Goal: Browse casually: Explore the website without a specific task or goal

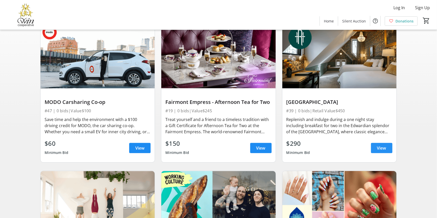
scroll to position [25, 0]
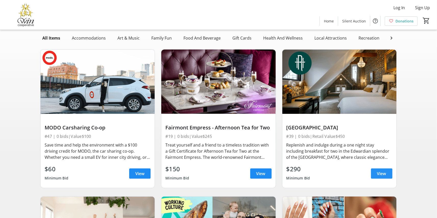
click at [381, 176] on span "View" at bounding box center [381, 173] width 9 height 6
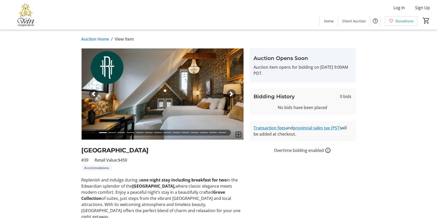
click at [230, 93] on span "button" at bounding box center [231, 93] width 5 height 5
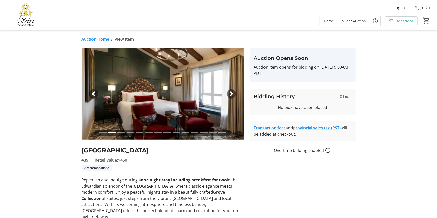
click at [230, 93] on span "button" at bounding box center [231, 93] width 5 height 5
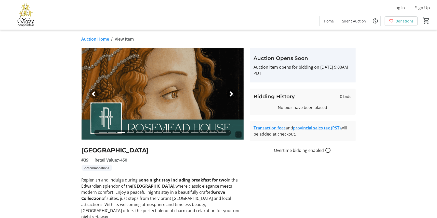
click at [230, 93] on span "button" at bounding box center [231, 93] width 5 height 5
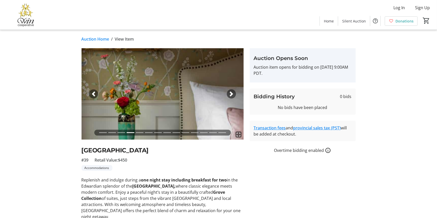
click at [230, 93] on span "button" at bounding box center [231, 93] width 5 height 5
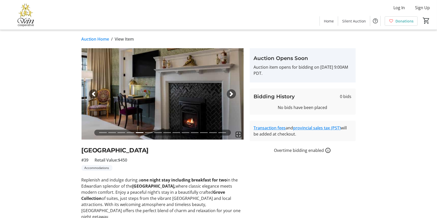
click at [230, 93] on span "button" at bounding box center [231, 93] width 5 height 5
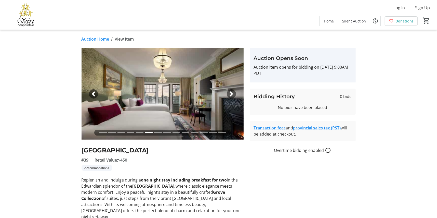
click at [230, 93] on span "button" at bounding box center [231, 93] width 5 height 5
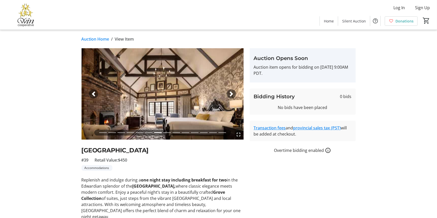
click at [230, 93] on span "button" at bounding box center [231, 93] width 5 height 5
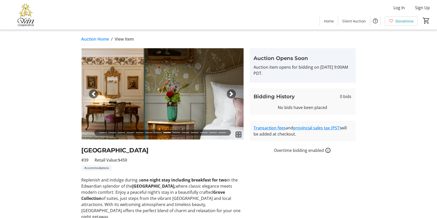
click at [230, 93] on span "button" at bounding box center [231, 93] width 5 height 5
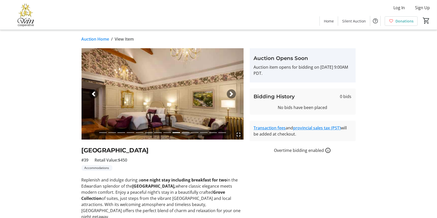
click at [230, 93] on span "button" at bounding box center [231, 93] width 5 height 5
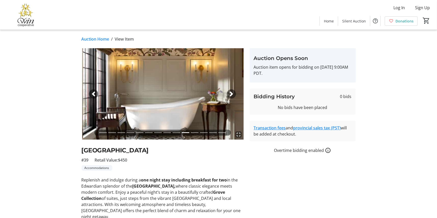
click at [230, 93] on span "button" at bounding box center [231, 93] width 5 height 5
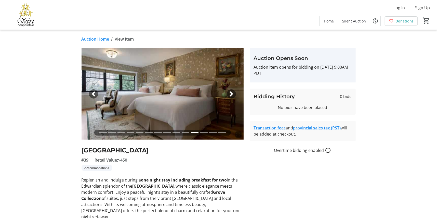
click at [230, 93] on span "button" at bounding box center [231, 93] width 5 height 5
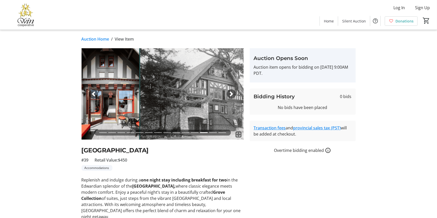
click at [230, 93] on span "button" at bounding box center [231, 93] width 5 height 5
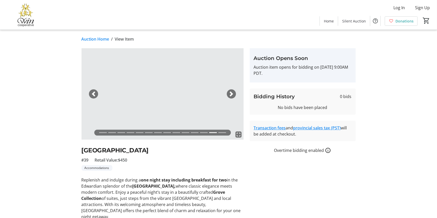
click at [230, 93] on span "button" at bounding box center [231, 93] width 5 height 5
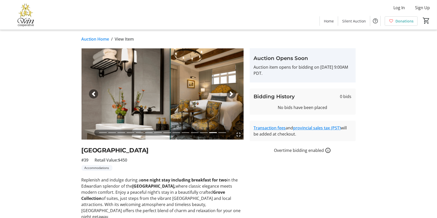
click at [230, 93] on span "button" at bounding box center [231, 93] width 5 height 5
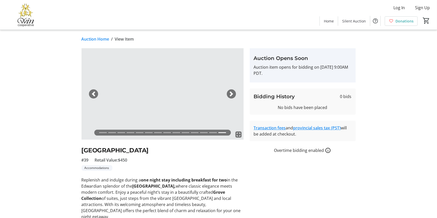
click at [230, 93] on span "button" at bounding box center [231, 93] width 5 height 5
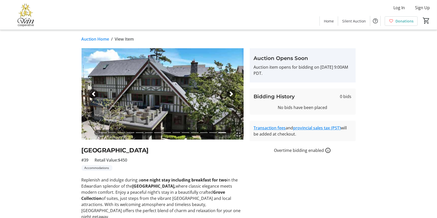
click at [230, 93] on span "button" at bounding box center [231, 93] width 5 height 5
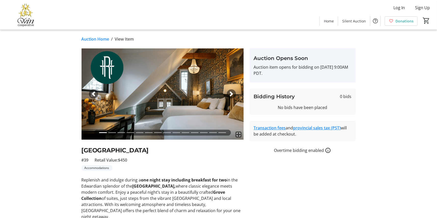
click at [230, 93] on span "button" at bounding box center [231, 93] width 5 height 5
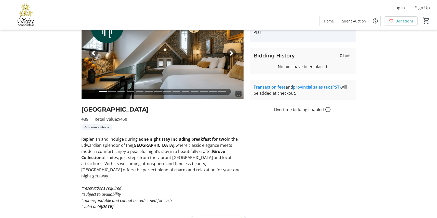
scroll to position [45, 0]
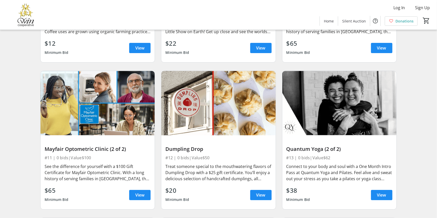
scroll to position [1223, 0]
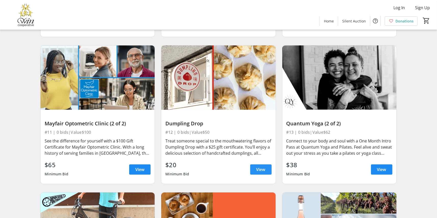
click at [260, 172] on span "View" at bounding box center [260, 169] width 9 height 6
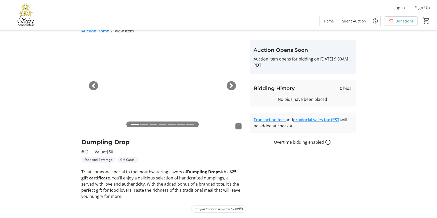
scroll to position [9, 0]
click at [232, 88] on div "Next" at bounding box center [231, 85] width 9 height 9
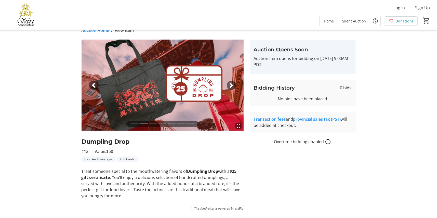
click at [232, 88] on div "Next" at bounding box center [231, 85] width 9 height 9
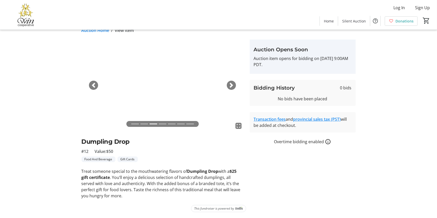
click at [232, 88] on div "Next" at bounding box center [231, 85] width 9 height 9
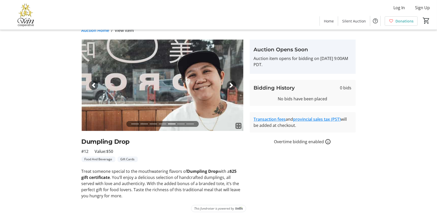
click at [231, 88] on div "Next" at bounding box center [231, 85] width 9 height 9
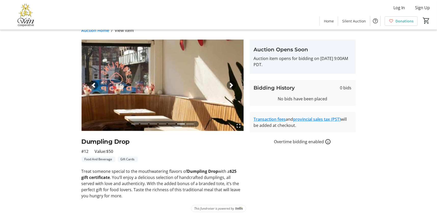
click at [231, 88] on div "Next" at bounding box center [231, 85] width 9 height 9
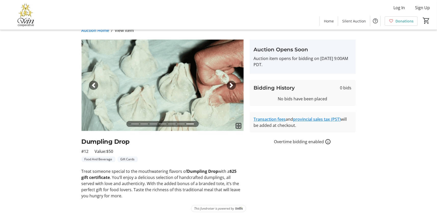
click at [231, 88] on div "Next" at bounding box center [231, 85] width 9 height 9
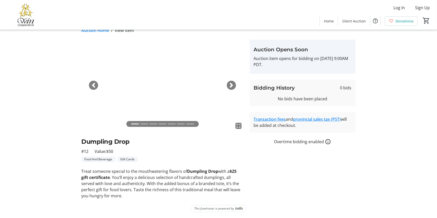
click at [231, 88] on div "Next" at bounding box center [231, 85] width 9 height 9
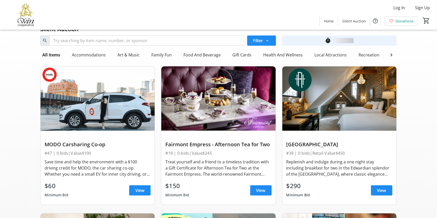
scroll to position [1223, 0]
